Goal: Communication & Community: Answer question/provide support

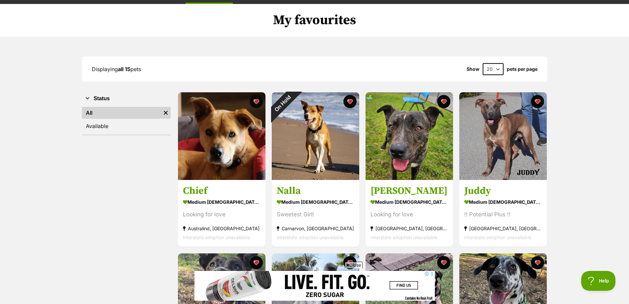
scroll to position [33, 0]
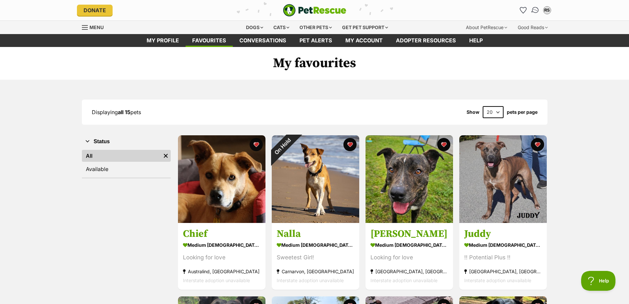
click at [537, 10] on img "Conversations" at bounding box center [535, 10] width 9 height 9
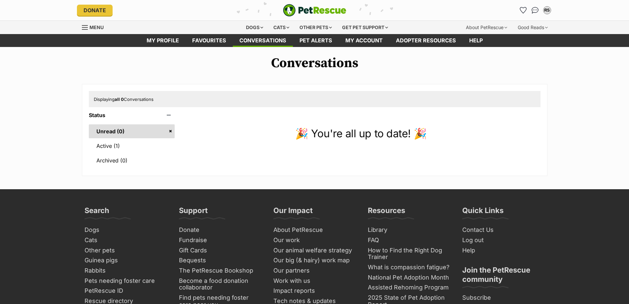
click at [116, 147] on link "Active (1)" at bounding box center [132, 146] width 86 height 14
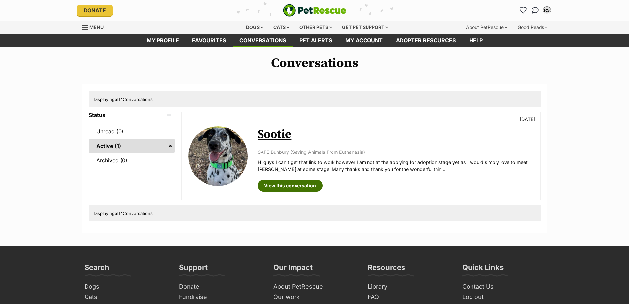
click at [295, 186] on link "View this conversation" at bounding box center [290, 185] width 65 height 12
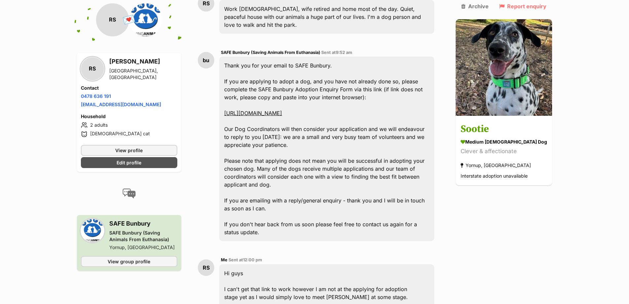
scroll to position [199, 0]
click at [282, 110] on link "https://aus01b.sheltermanager.com/service?account=sb1266&method=online_form_htm…" at bounding box center [253, 113] width 58 height 7
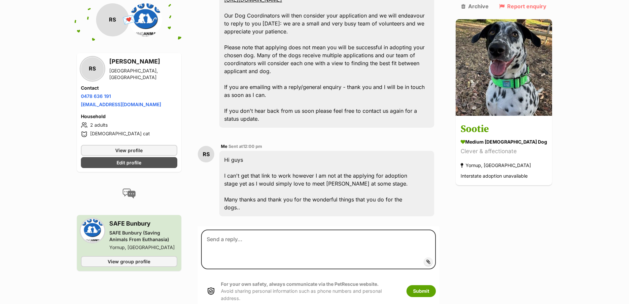
scroll to position [398, 0]
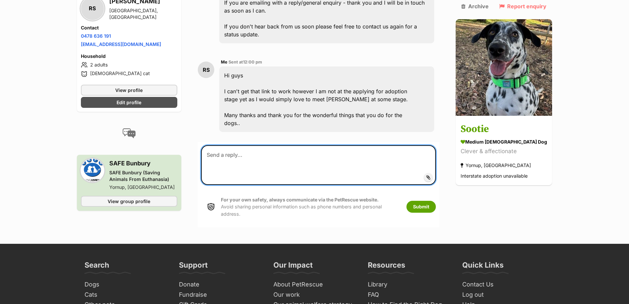
click at [241, 154] on textarea at bounding box center [318, 165] width 235 height 40
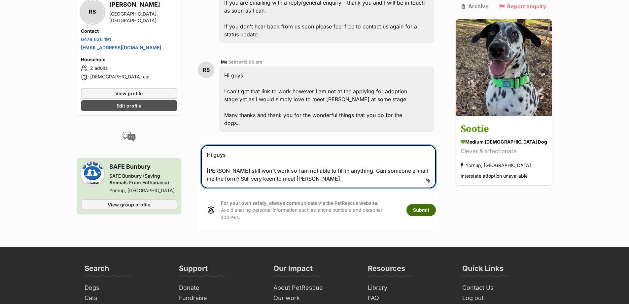
type textarea "Hi guys Link still won't work so I am not able to fill in anything. Can someone…"
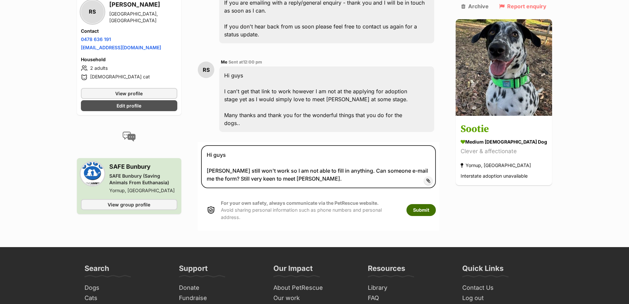
click at [430, 204] on button "Submit" at bounding box center [421, 210] width 29 height 12
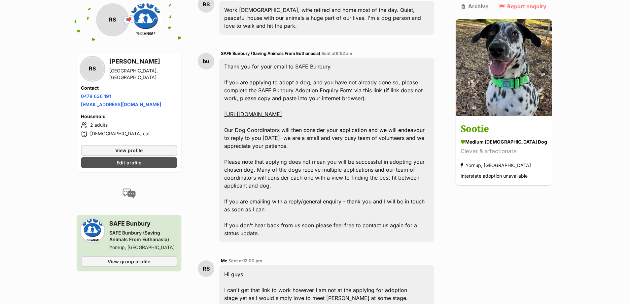
scroll to position [34, 0]
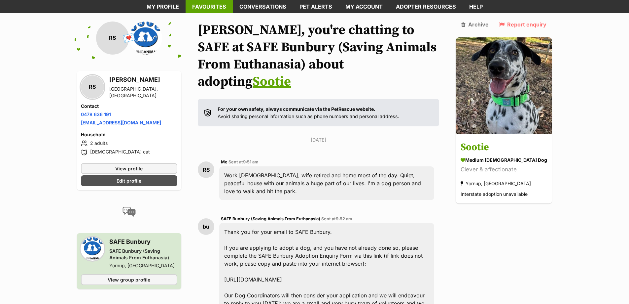
click at [209, 9] on link "Favourites" at bounding box center [209, 6] width 47 height 13
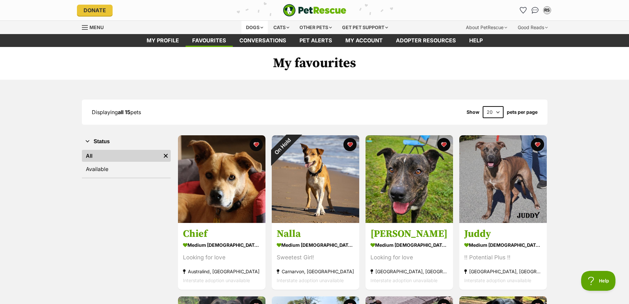
click at [247, 28] on div "Dogs" at bounding box center [255, 27] width 26 height 13
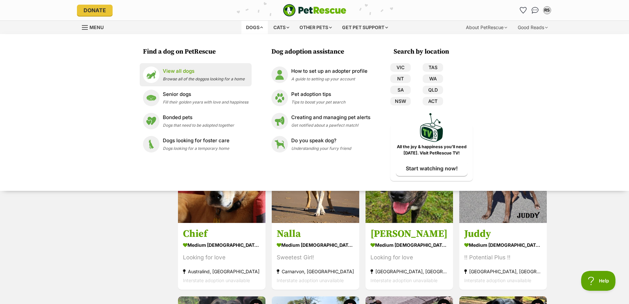
click at [183, 70] on p "View all dogs" at bounding box center [204, 71] width 82 height 8
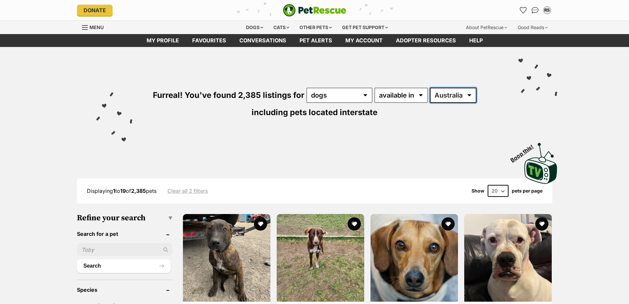
click at [447, 99] on select "[GEOGRAPHIC_DATA] [GEOGRAPHIC_DATA] [GEOGRAPHIC_DATA] [GEOGRAPHIC_DATA] [GEOGRA…" at bounding box center [453, 95] width 47 height 15
select select "WA"
click at [430, 88] on select "Australia ACT NSW NT QLD SA TAS VIC WA" at bounding box center [453, 95] width 47 height 15
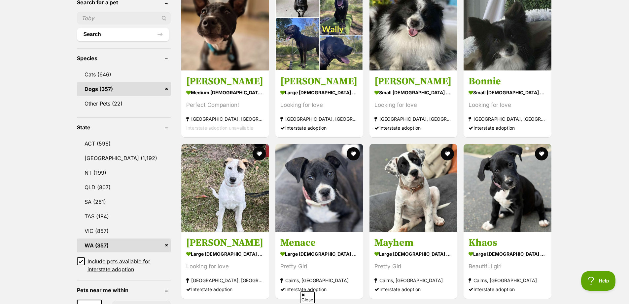
click at [81, 260] on icon at bounding box center [81, 261] width 5 height 5
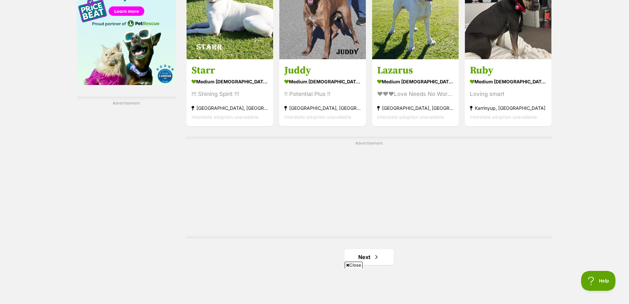
scroll to position [1157, 0]
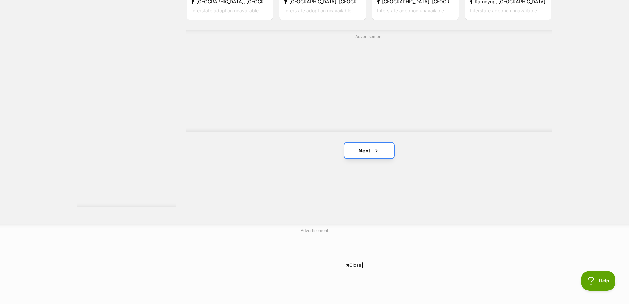
click at [376, 150] on span "Next page" at bounding box center [376, 150] width 7 height 8
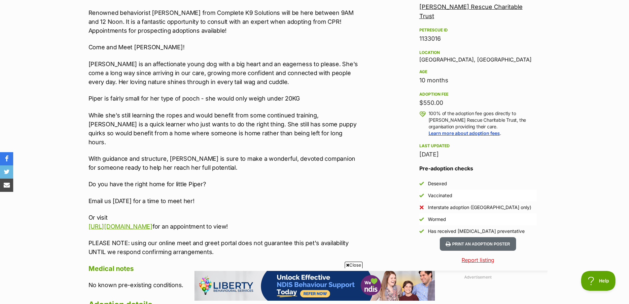
scroll to position [463, 0]
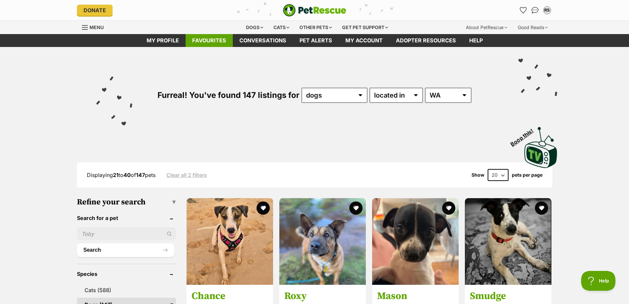
click at [207, 41] on link "Favourites" at bounding box center [209, 40] width 47 height 13
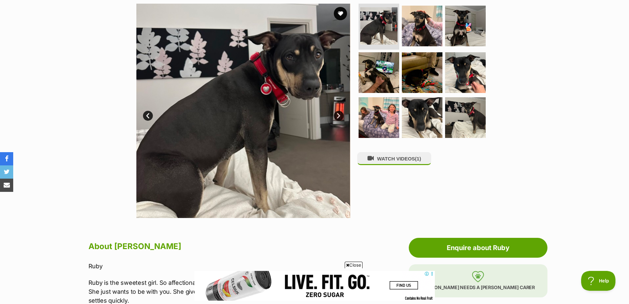
scroll to position [132, 0]
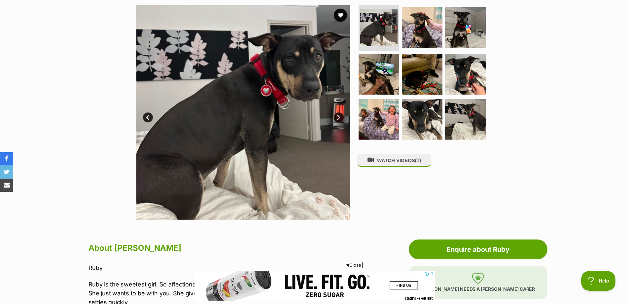
click at [337, 118] on link "Next" at bounding box center [339, 117] width 10 height 10
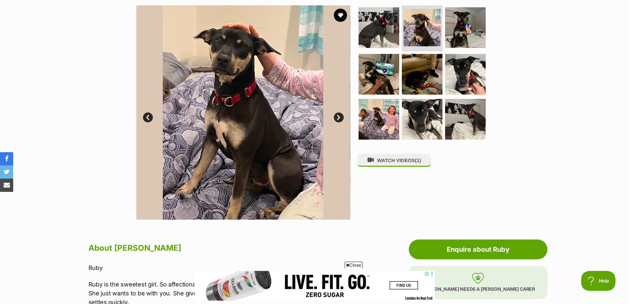
click at [337, 118] on link "Next" at bounding box center [339, 117] width 10 height 10
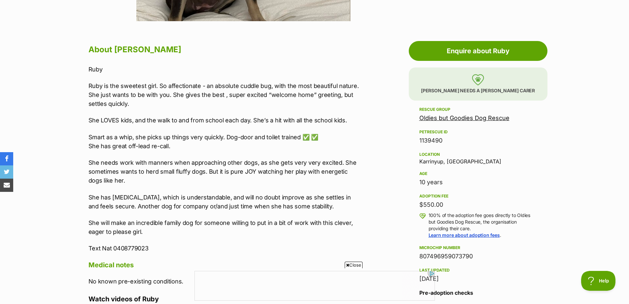
scroll to position [363, 0]
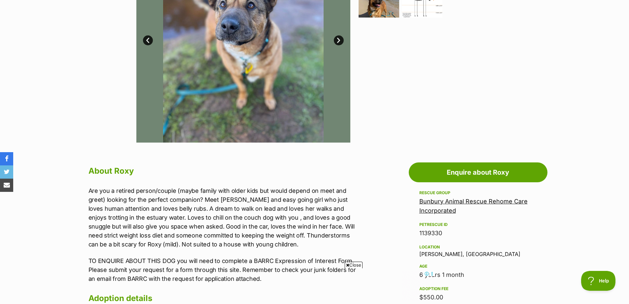
scroll to position [66, 0]
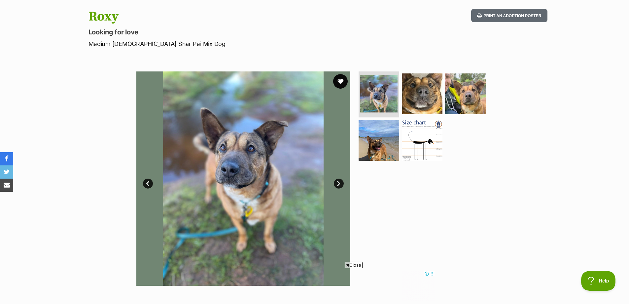
click at [341, 81] on button "favourite" at bounding box center [340, 81] width 15 height 15
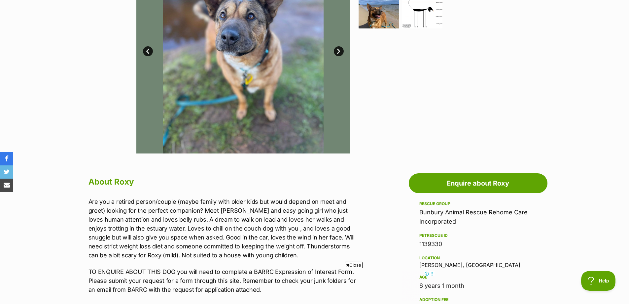
scroll to position [33, 0]
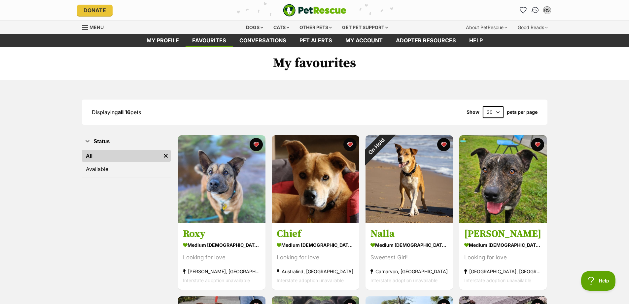
click at [534, 9] on img "Conversations" at bounding box center [535, 10] width 9 height 9
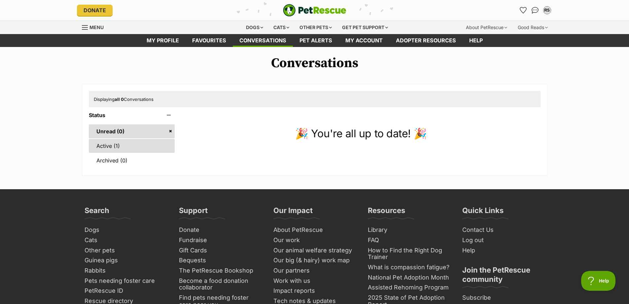
click at [123, 148] on link "Active (1)" at bounding box center [132, 146] width 86 height 14
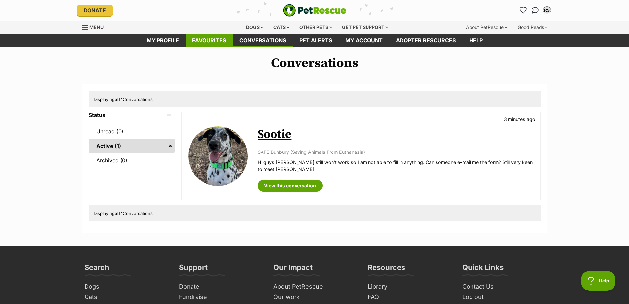
click at [207, 41] on link "Favourites" at bounding box center [209, 40] width 47 height 13
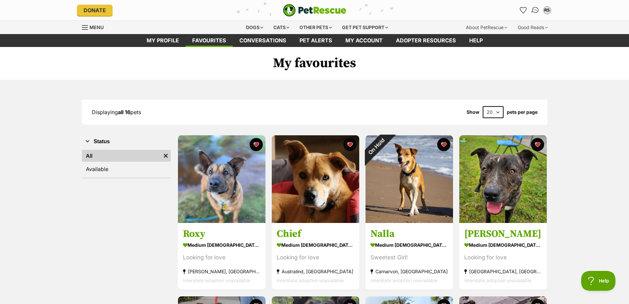
click at [536, 9] on img "Conversations" at bounding box center [535, 10] width 9 height 9
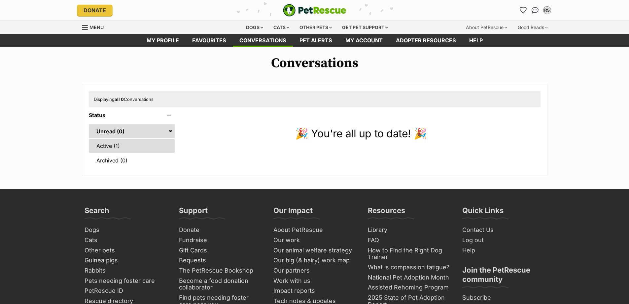
click at [125, 149] on link "Active (1)" at bounding box center [132, 146] width 86 height 14
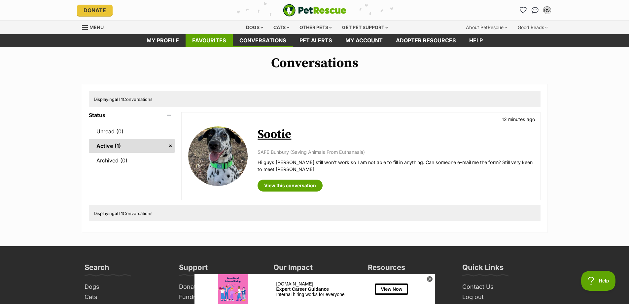
click at [207, 41] on link "Favourites" at bounding box center [209, 40] width 47 height 13
